Goal: Task Accomplishment & Management: Use online tool/utility

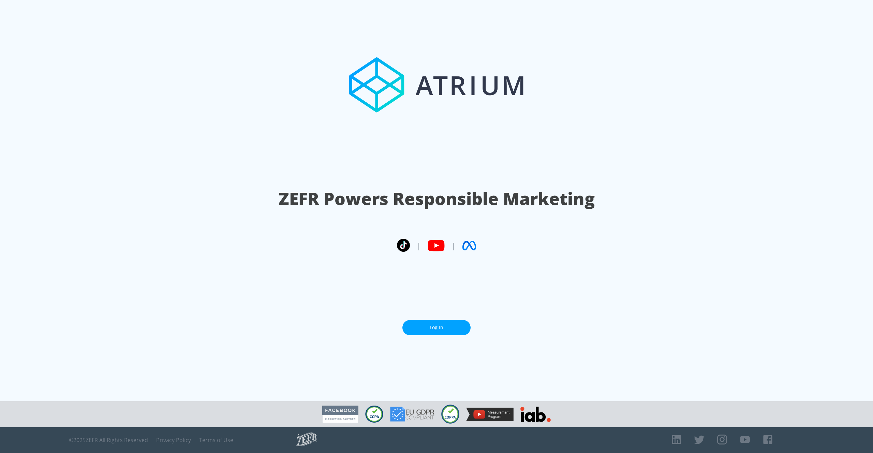
click at [439, 324] on link "Log In" at bounding box center [436, 327] width 68 height 15
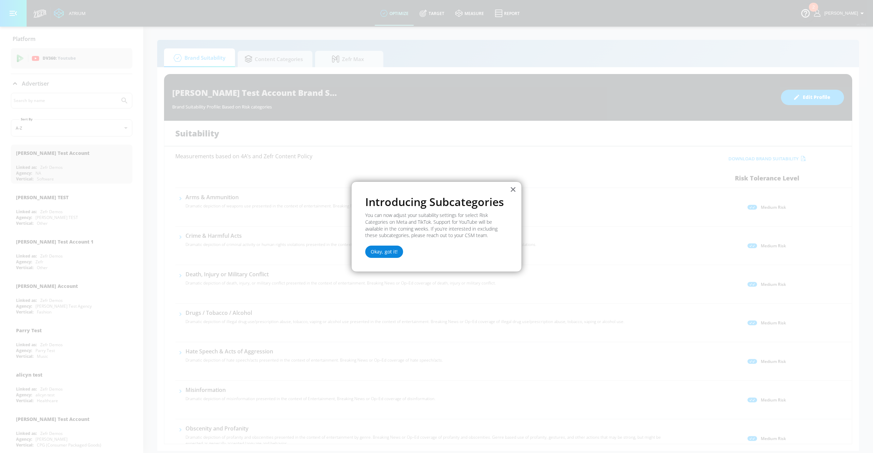
click at [391, 254] on button "Okay, got it!" at bounding box center [384, 251] width 38 height 12
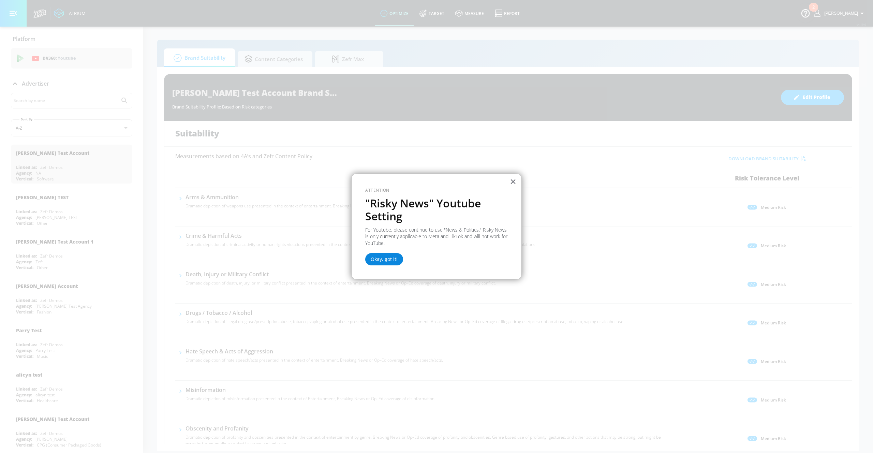
click at [393, 257] on button "Okay, got it!" at bounding box center [384, 259] width 38 height 12
